Goal: Information Seeking & Learning: Check status

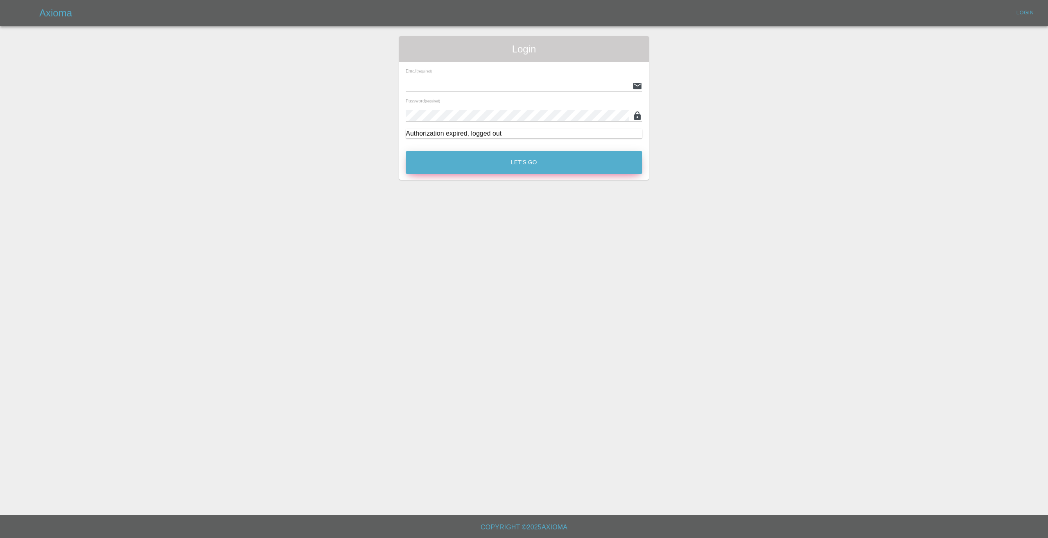
type input "[EMAIL_ADDRESS][DOMAIN_NAME]"
click at [430, 159] on button "Let's Go" at bounding box center [524, 162] width 237 height 23
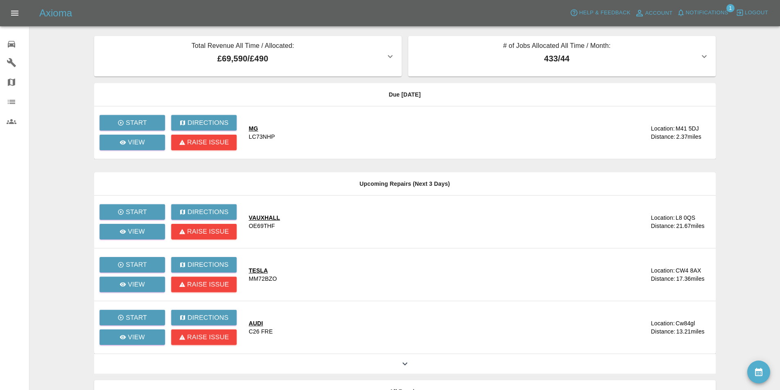
click at [710, 7] on button "Notifications" at bounding box center [703, 13] width 56 height 13
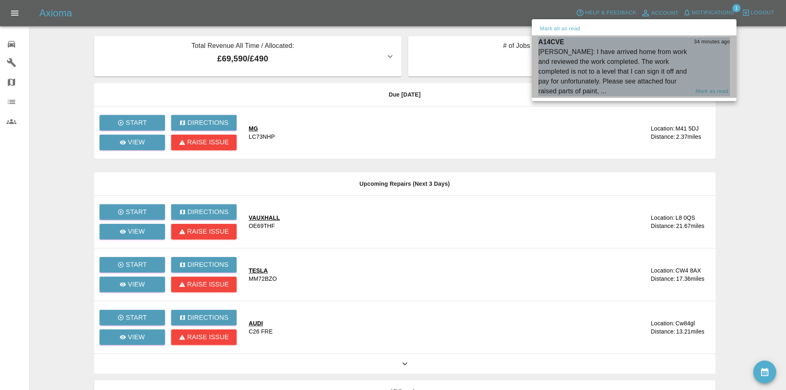
click at [640, 63] on div "[PERSON_NAME]: I have arrived home from work and reviewed the work completed. T…" at bounding box center [613, 71] width 151 height 49
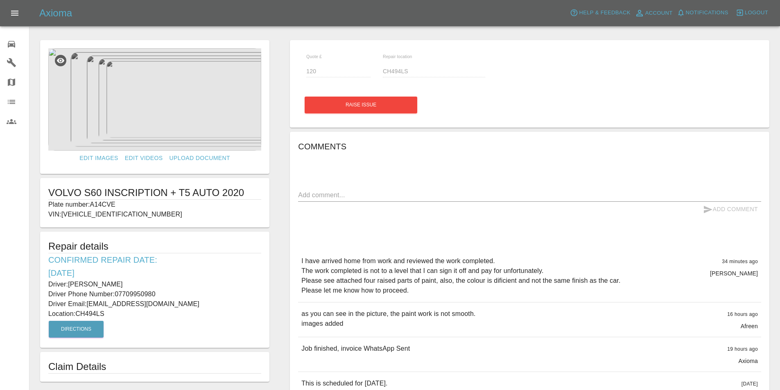
click at [149, 104] on img at bounding box center [154, 99] width 213 height 102
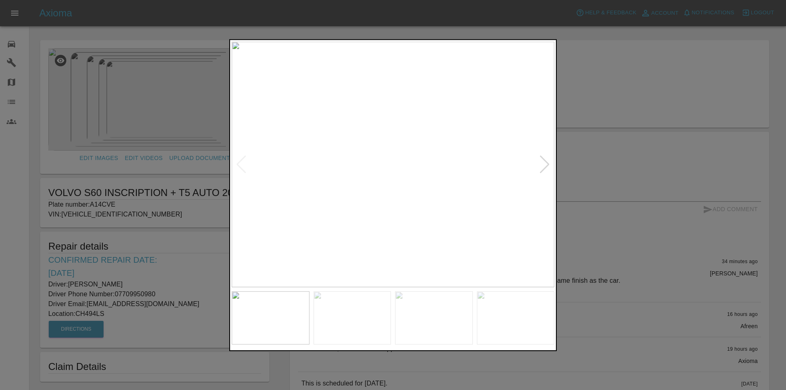
click at [545, 163] on div at bounding box center [544, 164] width 11 height 18
click at [545, 163] on img at bounding box center [393, 164] width 323 height 246
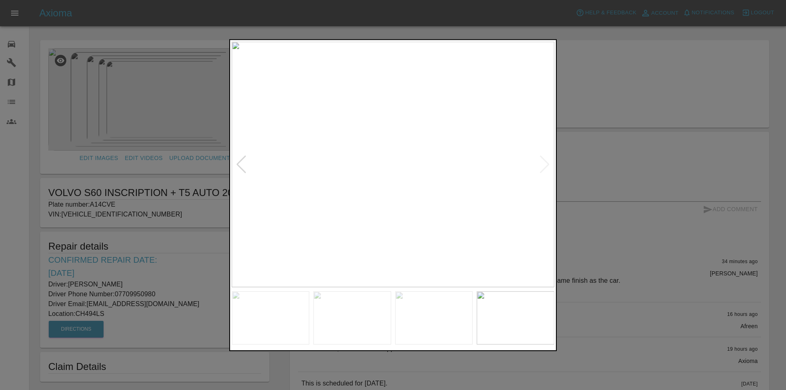
click at [545, 163] on img at bounding box center [393, 164] width 323 height 246
click at [599, 161] on div at bounding box center [393, 195] width 786 height 390
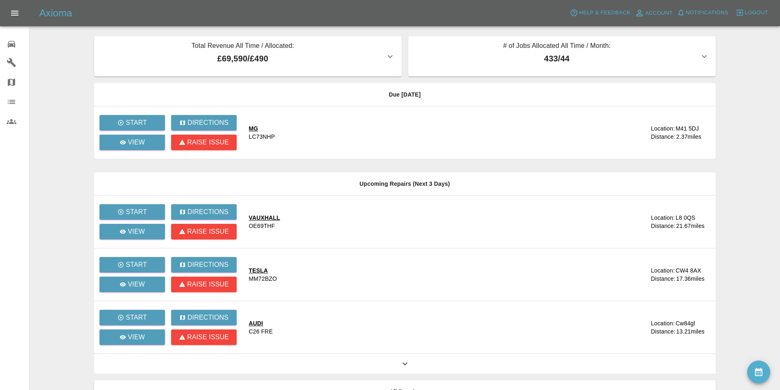
click at [59, 80] on main "Total Revenue All Time / Allocated: £69,590 / £490 Sprayway Smart Repairs NW : …" at bounding box center [390, 223] width 780 height 447
click at [59, 90] on main "Total Revenue All Time / Allocated: £69,590 / £490 Sprayway Smart Repairs NW : …" at bounding box center [390, 223] width 780 height 447
